Goal: Check status: Check status

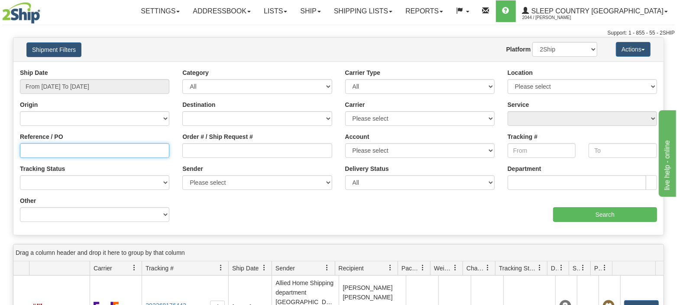
click at [74, 152] on input "Reference / PO" at bounding box center [94, 150] width 149 height 15
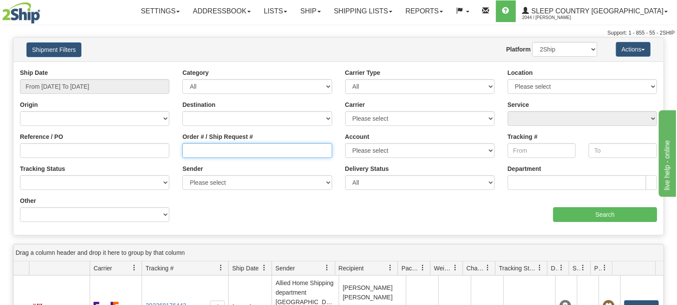
click at [220, 152] on input "Order # / Ship Request #" at bounding box center [256, 150] width 149 height 15
paste input "9000H986373"
type input "9000H986373"
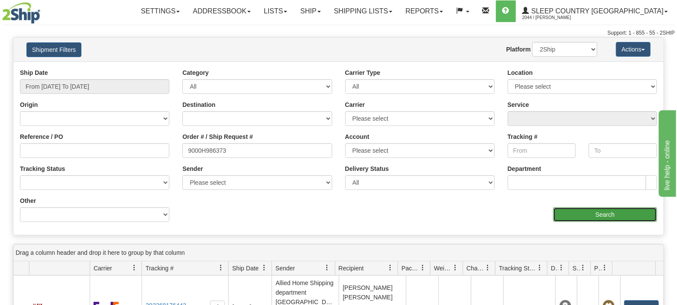
click at [587, 215] on input "Search" at bounding box center [605, 214] width 104 height 15
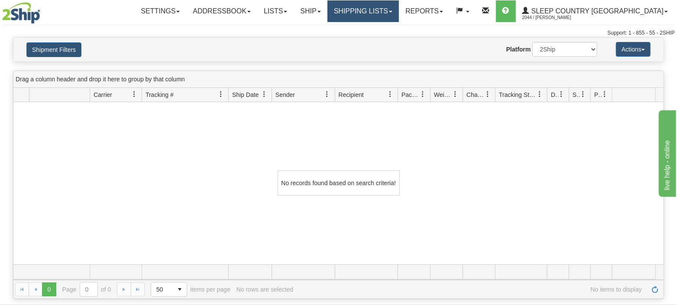
drag, startPoint x: 405, startPoint y: 13, endPoint x: 389, endPoint y: 21, distance: 17.6
click at [399, 13] on link "Shipping lists" at bounding box center [362, 11] width 71 height 22
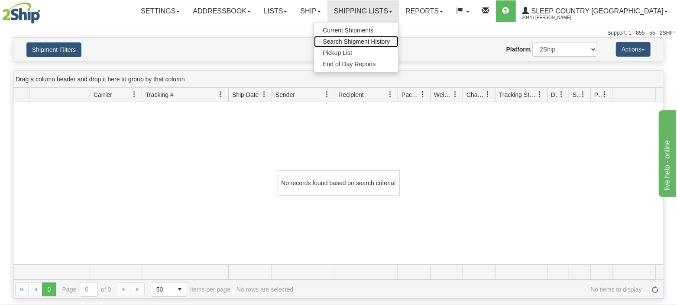
click at [383, 44] on span "Search Shipment History" at bounding box center [356, 41] width 67 height 7
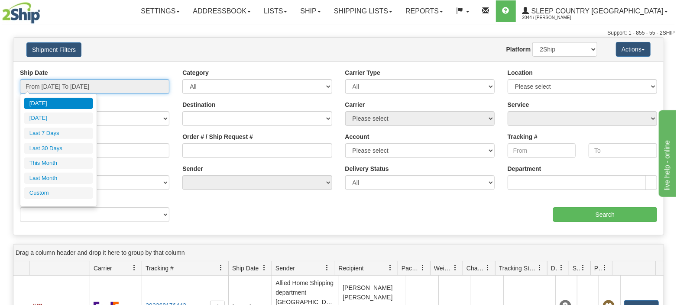
drag, startPoint x: 65, startPoint y: 87, endPoint x: 59, endPoint y: 108, distance: 21.4
click at [64, 93] on input "From [DATE] To [DATE]" at bounding box center [94, 86] width 149 height 15
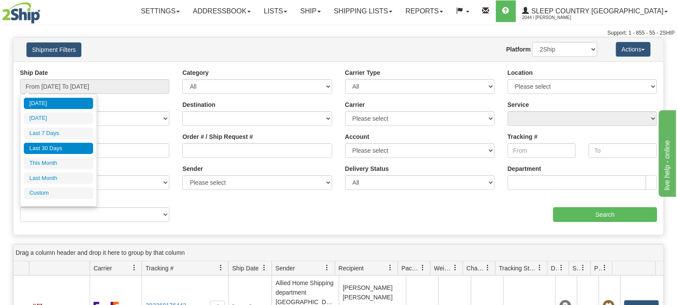
click at [55, 148] on li "Last 30 Days" at bounding box center [58, 149] width 69 height 12
type input "From [DATE] To [DATE]"
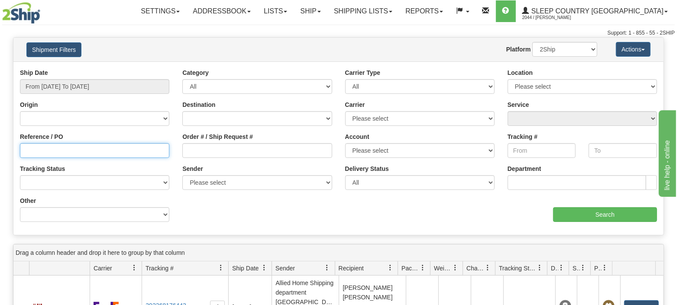
click at [84, 148] on input "Reference / PO" at bounding box center [94, 150] width 149 height 15
click at [29, 148] on input "Reference / PO" at bounding box center [94, 150] width 149 height 15
type input "1052617"
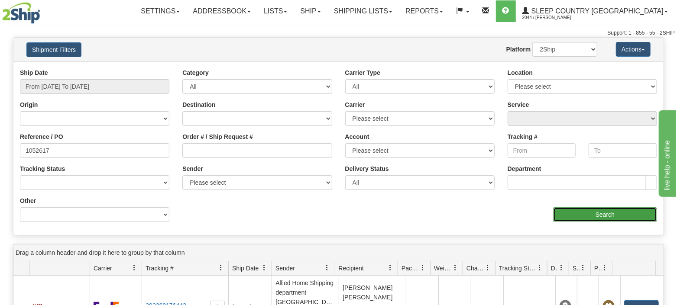
click at [590, 213] on input "Search" at bounding box center [605, 214] width 104 height 15
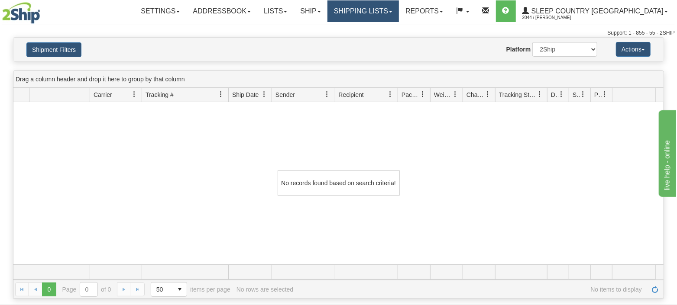
drag, startPoint x: 395, startPoint y: 6, endPoint x: 363, endPoint y: 44, distance: 49.4
click at [396, 7] on link "Shipping lists" at bounding box center [362, 11] width 71 height 22
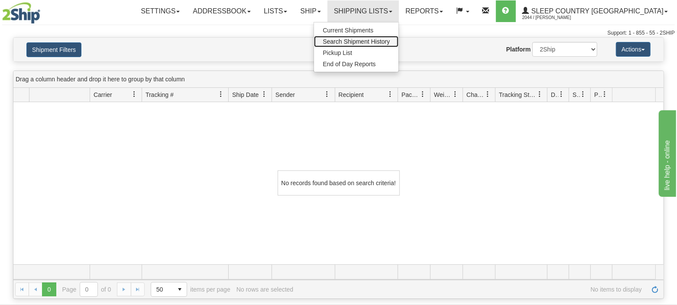
click at [380, 39] on span "Search Shipment History" at bounding box center [356, 41] width 67 height 7
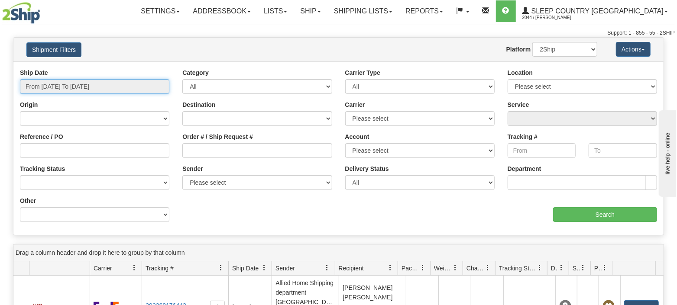
click at [97, 81] on input "From [DATE] To [DATE]" at bounding box center [94, 86] width 149 height 15
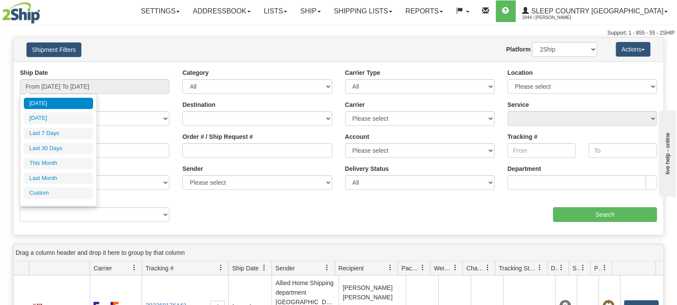
click at [30, 144] on li "Last 30 Days" at bounding box center [58, 149] width 69 height 12
type input "From [DATE] To [DATE]"
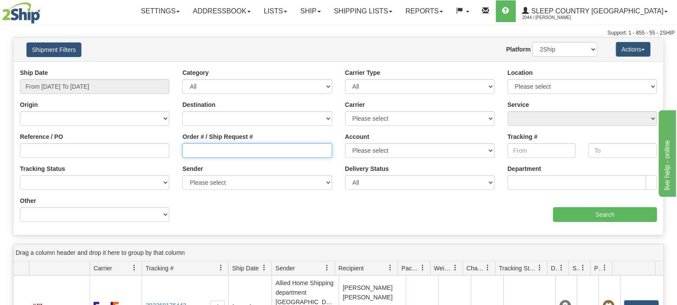
click at [201, 151] on input "Order # / Ship Request #" at bounding box center [256, 150] width 149 height 15
paste input "9000H992623"
type input "9000H992623"
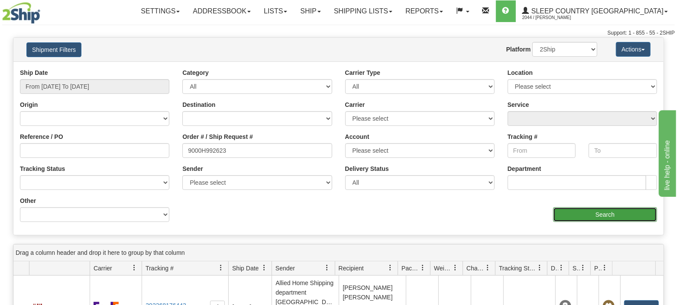
click at [576, 213] on input "Search" at bounding box center [605, 214] width 104 height 15
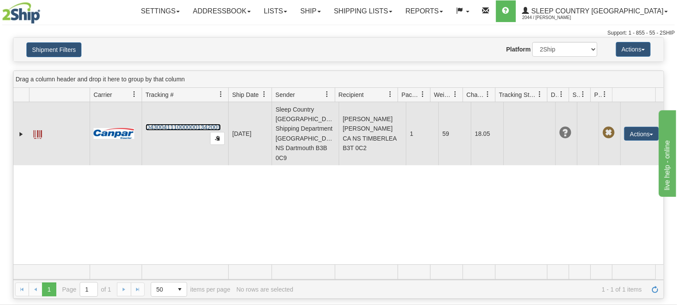
click at [175, 124] on link "D430041110000001342001" at bounding box center [182, 127] width 75 height 7
